Goal: Transaction & Acquisition: Purchase product/service

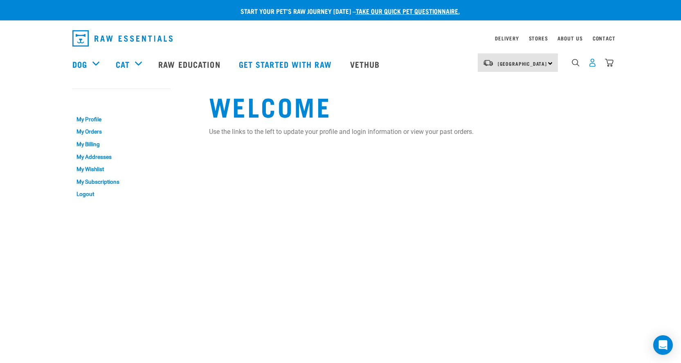
click at [590, 67] on img "dropdown navigation" at bounding box center [592, 62] width 9 height 9
click at [95, 179] on link "My Subscriptions" at bounding box center [121, 182] width 98 height 13
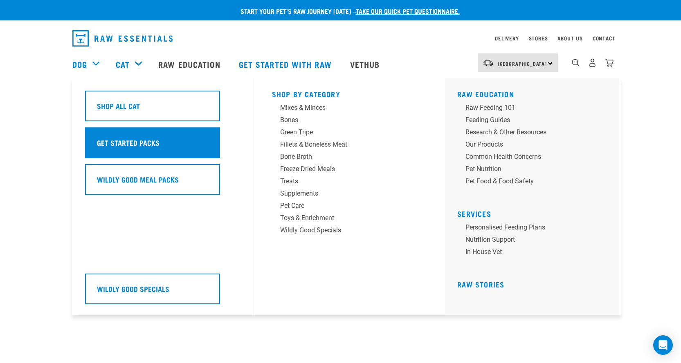
click at [155, 144] on h5 "Get Started Packs" at bounding box center [128, 142] width 63 height 11
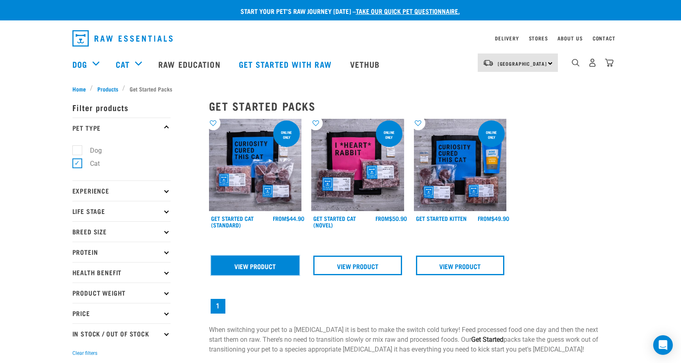
click at [247, 266] on link "View Product" at bounding box center [255, 266] width 89 height 20
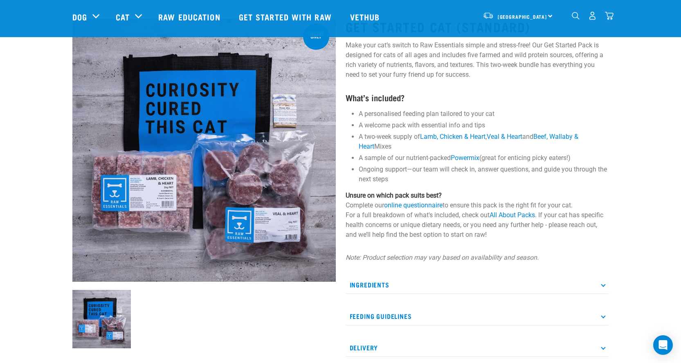
scroll to position [164, 0]
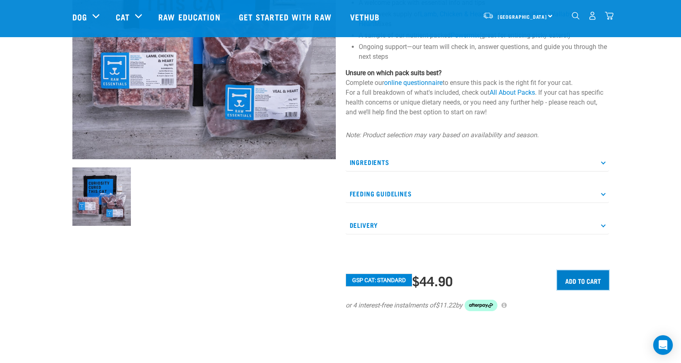
click at [573, 279] on input "Add to cart" at bounding box center [583, 281] width 52 height 20
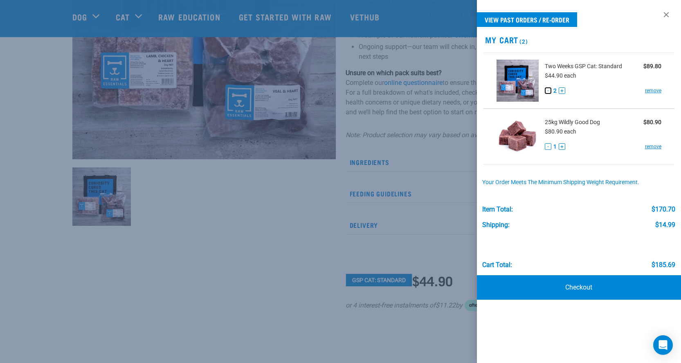
click at [547, 90] on button "-" at bounding box center [548, 90] width 7 height 7
click at [585, 285] on link "Checkout" at bounding box center [579, 288] width 204 height 25
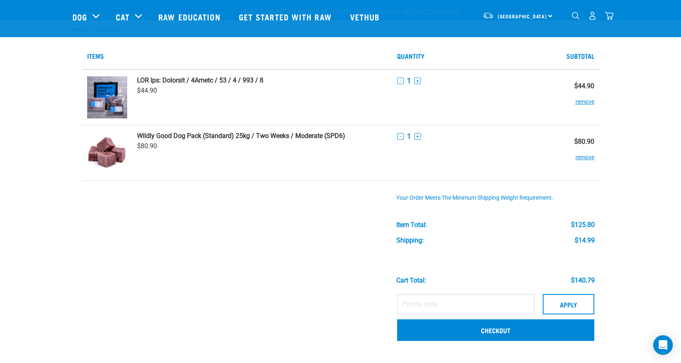
scroll to position [82, 0]
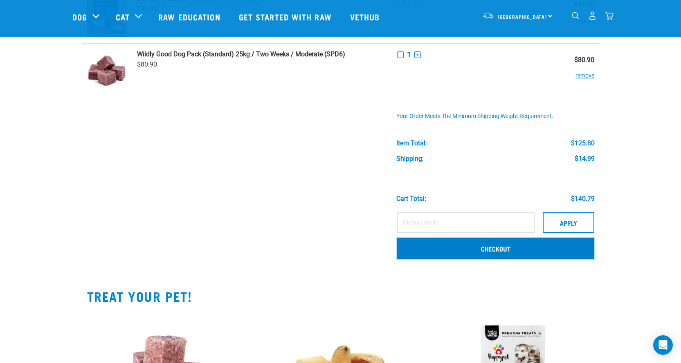
click at [492, 251] on link "Checkout" at bounding box center [495, 248] width 197 height 21
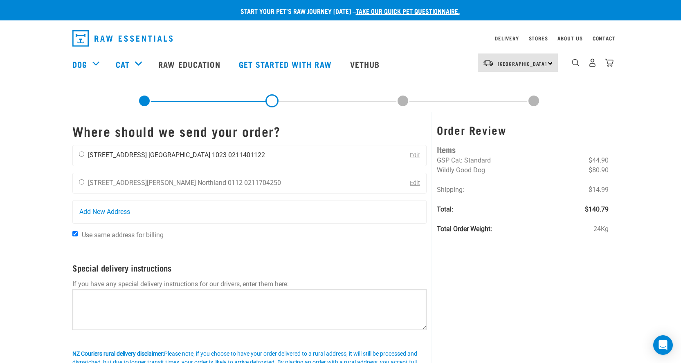
click at [79, 154] on input "radio" at bounding box center [81, 154] width 5 height 5
radio input "true"
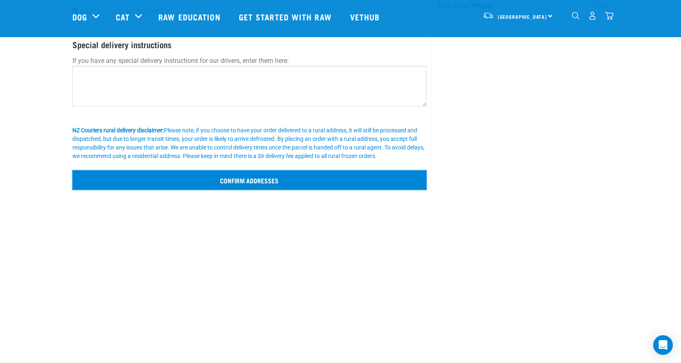
click at [256, 184] on input "Confirm addresses" at bounding box center [249, 180] width 354 height 20
